Goal: Task Accomplishment & Management: Use online tool/utility

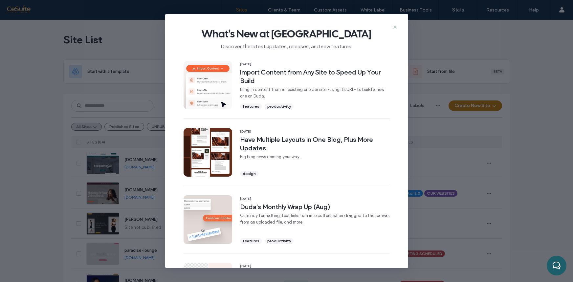
click at [397, 26] on div "What's New at [GEOGRAPHIC_DATA] Discover the latest updates, releases, and new …" at bounding box center [286, 36] width 243 height 44
click at [396, 27] on icon at bounding box center [394, 27] width 5 height 5
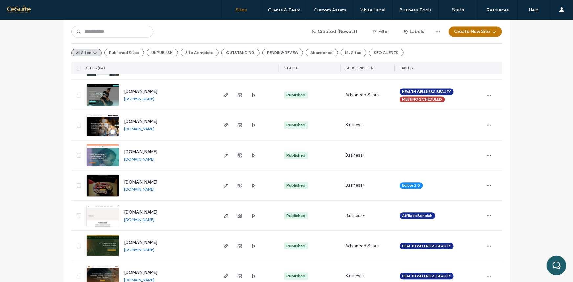
scroll to position [766, 0]
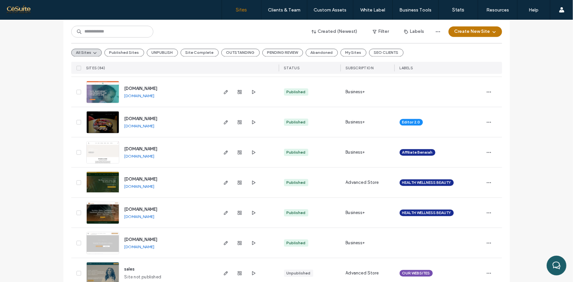
click at [255, 122] on div at bounding box center [248, 122] width 62 height 30
click at [252, 122] on use "button" at bounding box center [253, 122] width 3 height 4
click at [251, 180] on icon "button" at bounding box center [253, 182] width 5 height 5
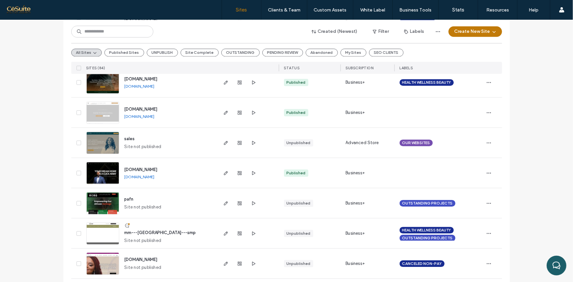
scroll to position [905, 0]
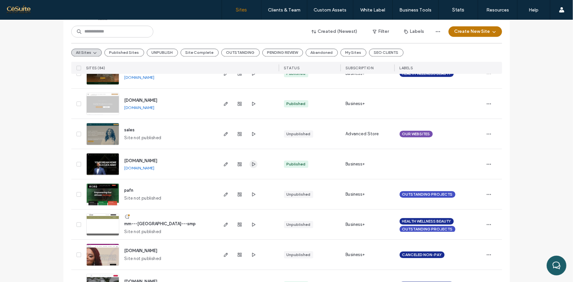
click at [252, 164] on icon "button" at bounding box center [253, 164] width 5 height 5
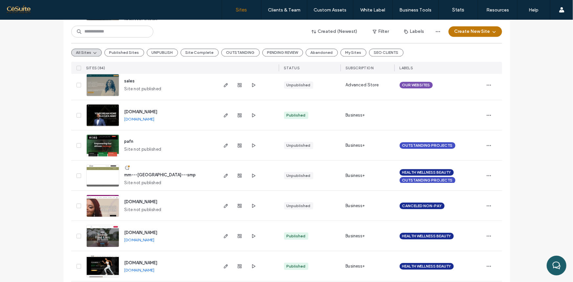
scroll to position [975, 0]
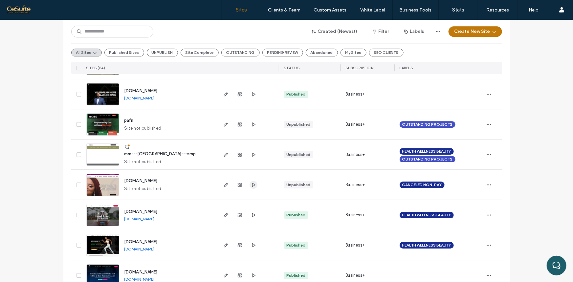
click at [252, 185] on use "button" at bounding box center [253, 185] width 3 height 4
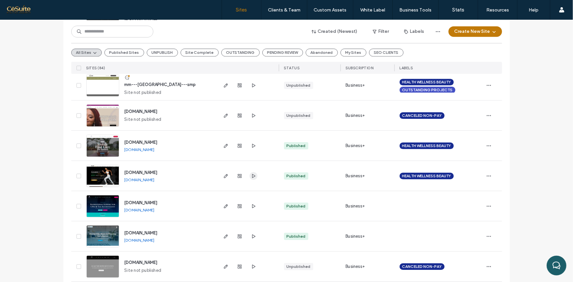
click at [251, 173] on icon "button" at bounding box center [253, 175] width 5 height 5
click at [251, 204] on icon "button" at bounding box center [253, 206] width 5 height 5
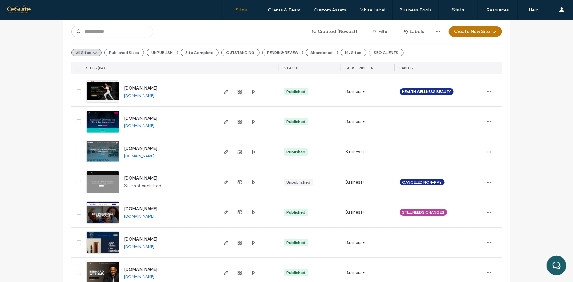
scroll to position [1184, 0]
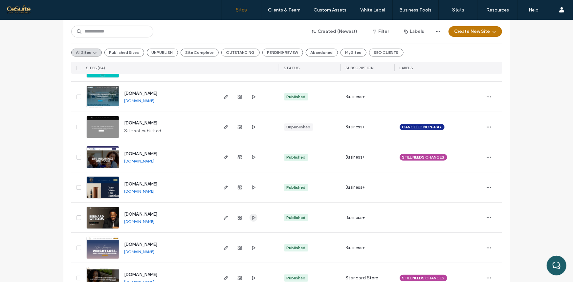
click at [250, 220] on span "button" at bounding box center [254, 218] width 8 height 8
